Goal: Find contact information: Obtain details needed to contact an individual or organization

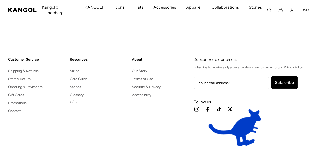
scroll to position [0, 103]
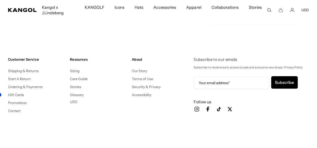
click at [12, 114] on li "Contact" at bounding box center [37, 111] width 58 height 6
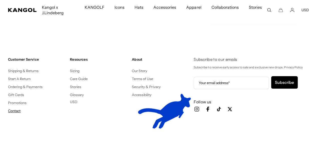
click at [12, 113] on link "Contact" at bounding box center [14, 111] width 13 height 5
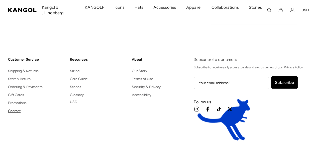
scroll to position [0, 0]
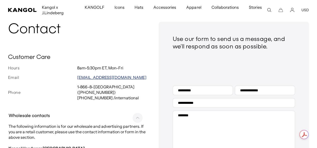
scroll to position [0, 103]
click at [99, 75] on link "customerservice@kangol.com" at bounding box center [111, 77] width 69 height 5
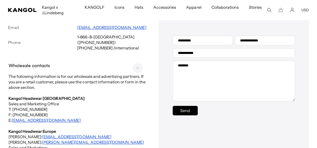
scroll to position [0, 0]
click at [42, 118] on link "inquiry@kangol.com" at bounding box center [46, 120] width 69 height 5
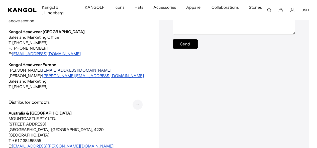
click at [60, 68] on link "lparker@bollmanhats.com" at bounding box center [76, 70] width 69 height 5
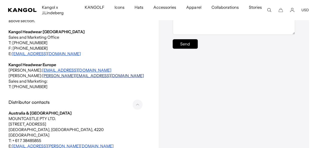
click at [83, 73] on link "rafaelz@kangolheadweareurope.com" at bounding box center [93, 75] width 102 height 5
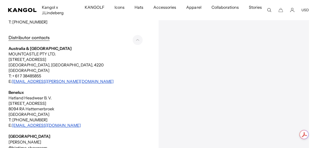
scroll to position [217, 0]
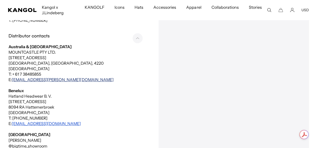
click at [48, 77] on link "sales@mountcastle.com.au" at bounding box center [63, 79] width 102 height 5
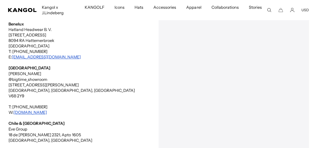
scroll to position [0, 0]
click at [37, 55] on link "sales@hatland.eu" at bounding box center [46, 57] width 69 height 5
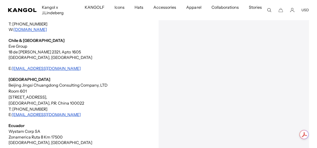
scroll to position [367, 0]
click at [47, 66] on link "carolinaw@evegroup.co" at bounding box center [46, 68] width 69 height 5
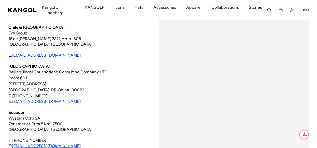
scroll to position [0, 0]
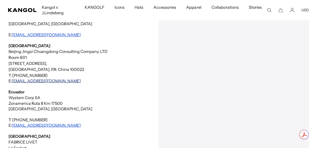
click at [33, 78] on link "info@manpexchina.com" at bounding box center [46, 80] width 69 height 5
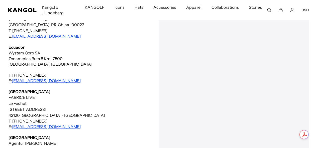
scroll to position [467, 0]
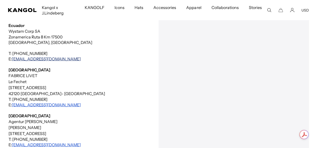
click at [43, 56] on link "brosales@wystam.com" at bounding box center [46, 58] width 69 height 5
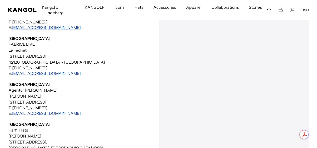
scroll to position [500, 0]
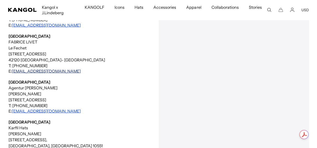
click at [31, 69] on link "f.livet@yahoo.fr" at bounding box center [46, 71] width 69 height 5
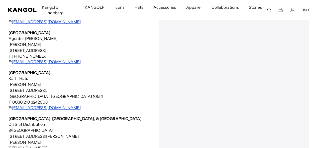
scroll to position [550, 0]
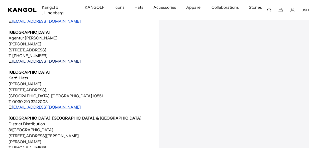
click at [21, 59] on link "Thsmichel@aol.com" at bounding box center [46, 61] width 69 height 5
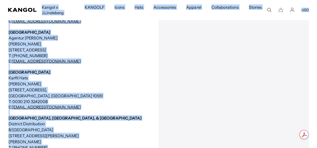
scroll to position [0, 103]
click at [44, 59] on link "Thsmichel@aol.com" at bounding box center [46, 61] width 69 height 5
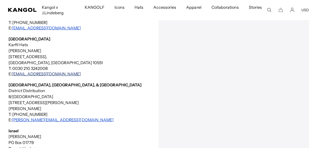
click at [30, 72] on link "info@karfil.gr" at bounding box center [46, 74] width 69 height 5
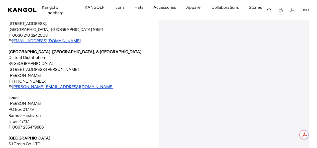
click at [49, 83] on p "T: +852 2965 2767 E: maurice@dstrt.com" at bounding box center [77, 84] width 137 height 11
click at [46, 84] on link "maurice@dstrt.com" at bounding box center [63, 86] width 102 height 5
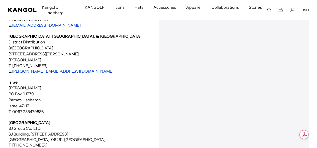
scroll to position [717, 0]
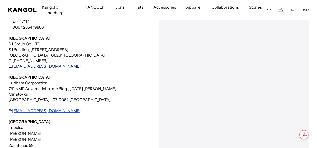
click at [59, 64] on link "kangolkorea@sj-group.co.kr" at bounding box center [46, 66] width 69 height 5
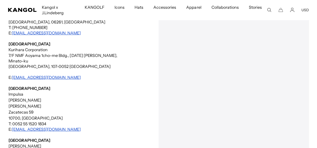
scroll to position [751, 0]
click at [45, 75] on link "customer@kurihara-corp.com" at bounding box center [46, 77] width 69 height 5
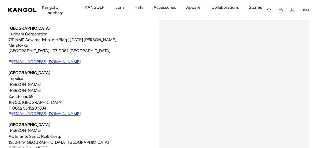
scroll to position [801, 0]
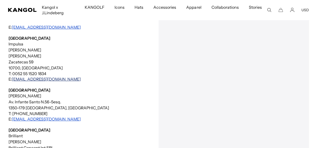
click at [56, 77] on link "moncortina@proimpulsa.com.mx" at bounding box center [46, 79] width 69 height 5
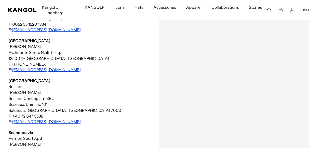
scroll to position [851, 0]
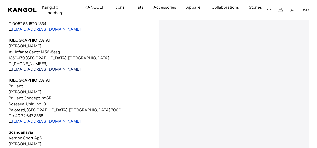
click at [27, 67] on link "anabelargarcia@sapo.pt" at bounding box center [46, 69] width 69 height 5
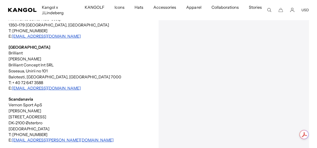
scroll to position [884, 0]
click at [46, 86] on link "lurbansports@yahoo.com" at bounding box center [46, 88] width 69 height 5
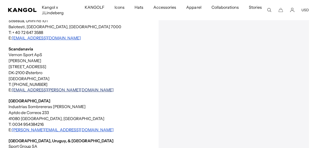
click at [32, 88] on link "wa@vernon.dk" at bounding box center [63, 90] width 102 height 5
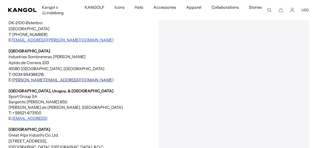
click at [44, 78] on link "r.garrido@isesa.es" at bounding box center [63, 80] width 102 height 5
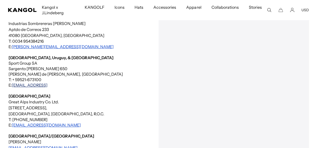
click at [47, 83] on link "team-purchase@fullsport.com.py" at bounding box center [30, 85] width 36 height 5
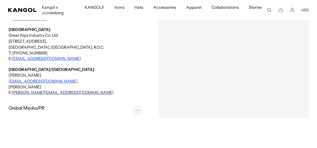
click at [68, 90] on link "rafaelz@kangolheadweareurope.com" at bounding box center [63, 92] width 102 height 5
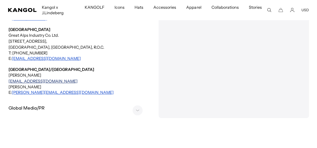
click at [41, 79] on link "lparker@bollmanhats.com" at bounding box center [43, 81] width 69 height 5
